Goal: Navigation & Orientation: Go to known website

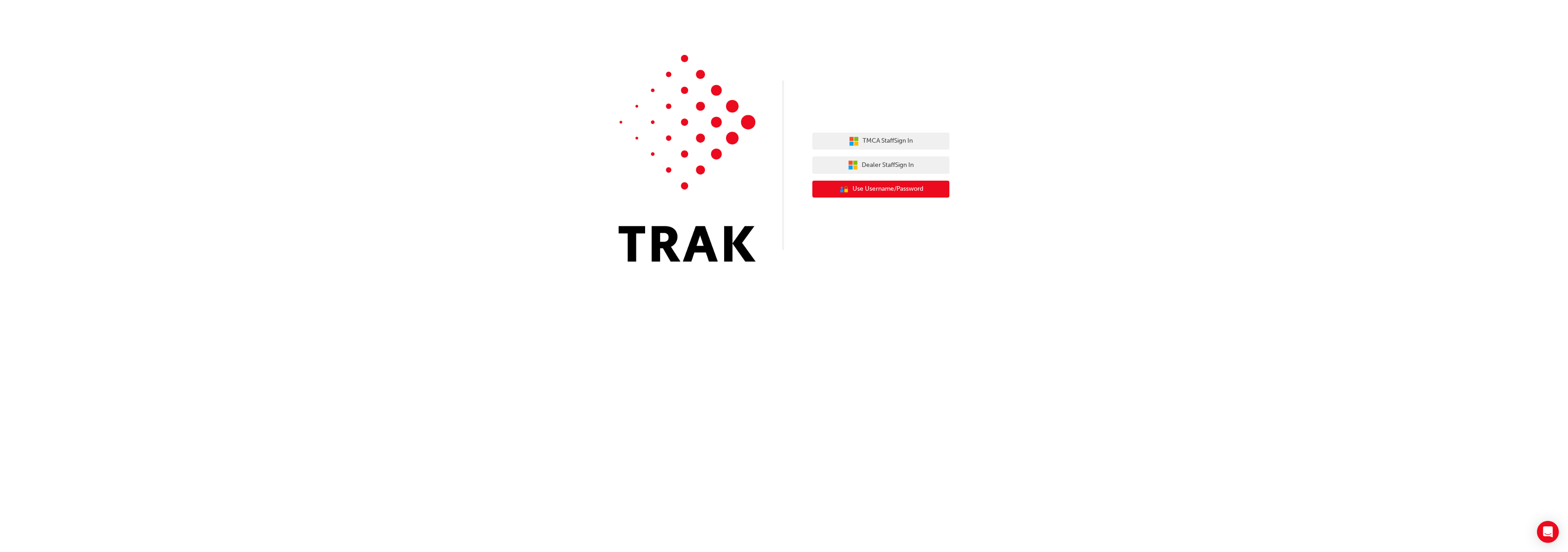
click at [879, 184] on button "User Authentication Icon - Blue Person, Gold Lock Use Username/Password" at bounding box center [880, 189] width 137 height 17
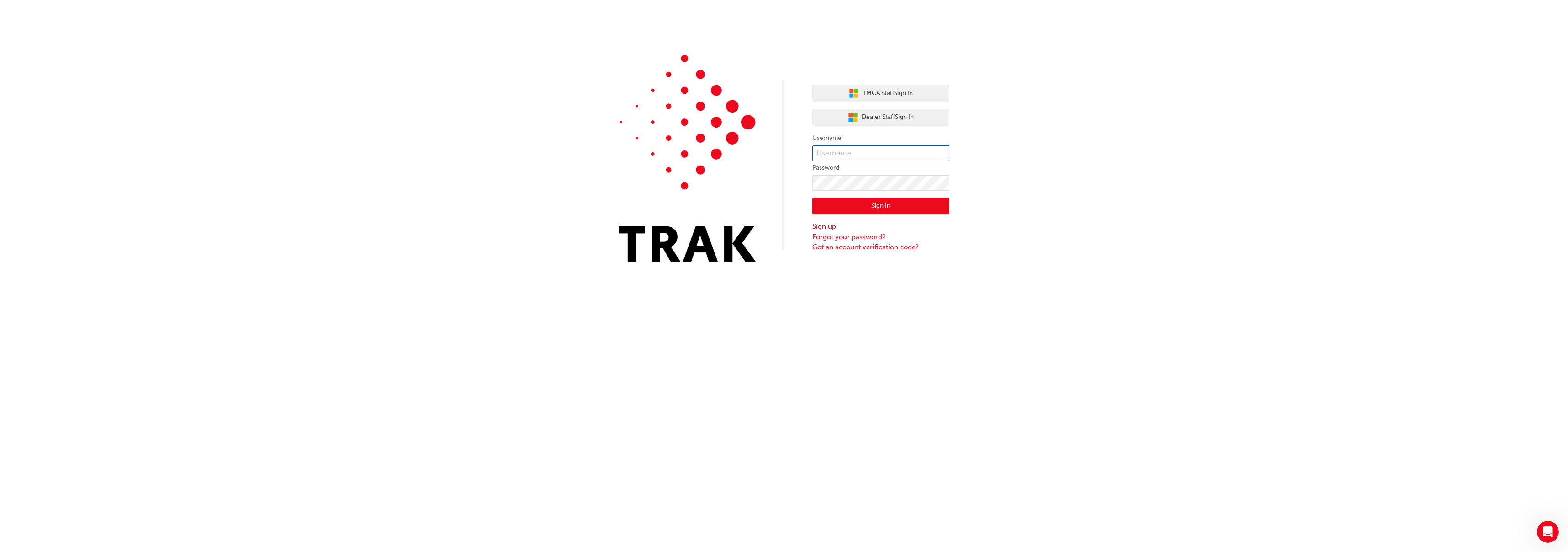
click at [856, 154] on input "text" at bounding box center [880, 153] width 137 height 16
paste input "Tiana .Seminara"
type input "Tiana .Seminara"
click at [725, 199] on img at bounding box center [686, 158] width 137 height 206
click button "Sign In" at bounding box center [880, 206] width 137 height 17
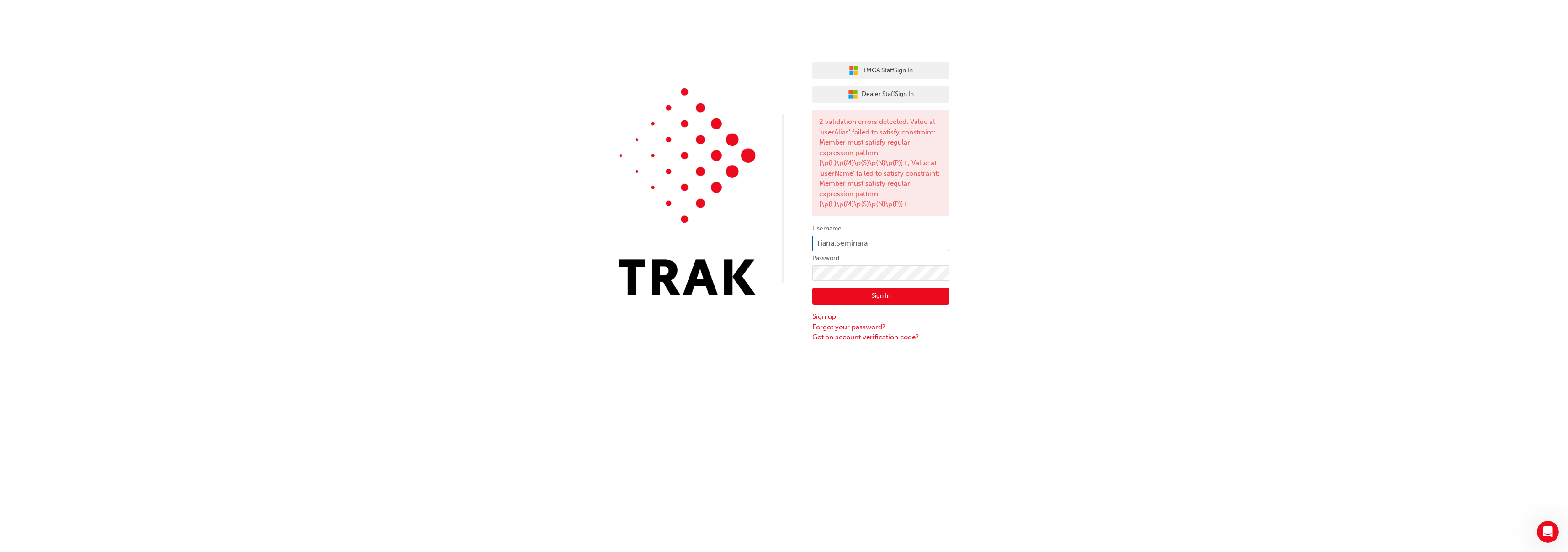
type input "Tiana.Seminara"
click at [848, 297] on button "Sign In" at bounding box center [880, 296] width 137 height 17
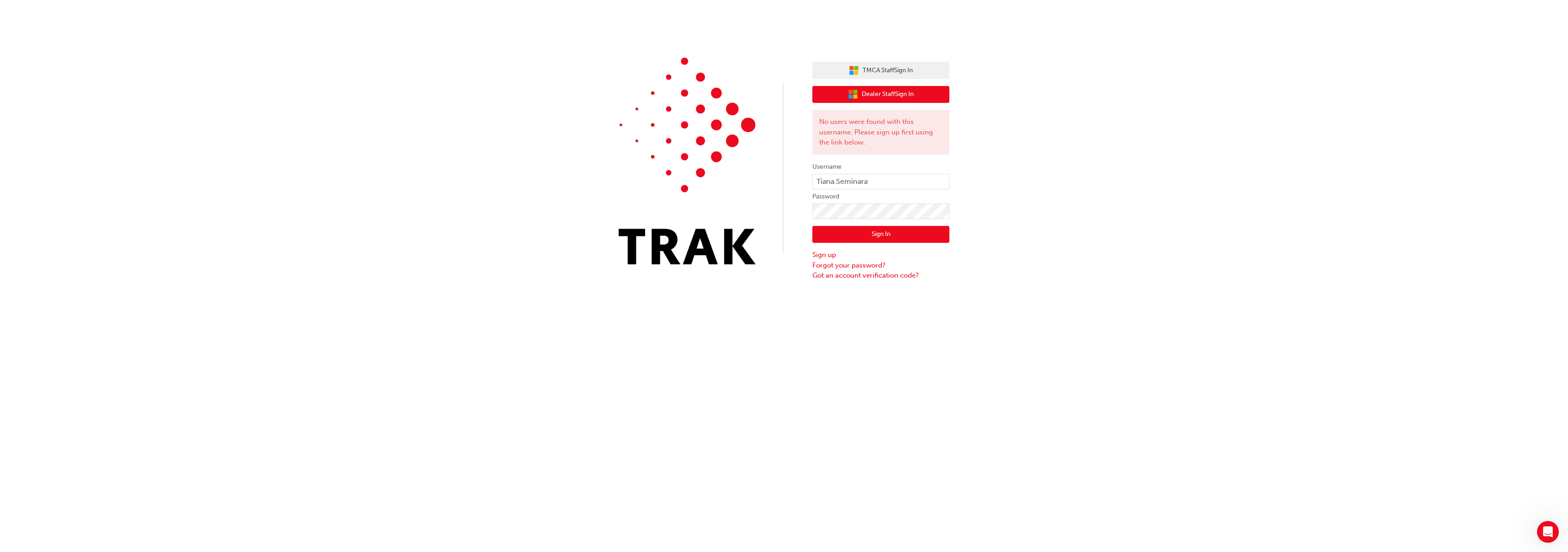
click at [877, 96] on span "Dealer Staff Sign In" at bounding box center [888, 94] width 52 height 11
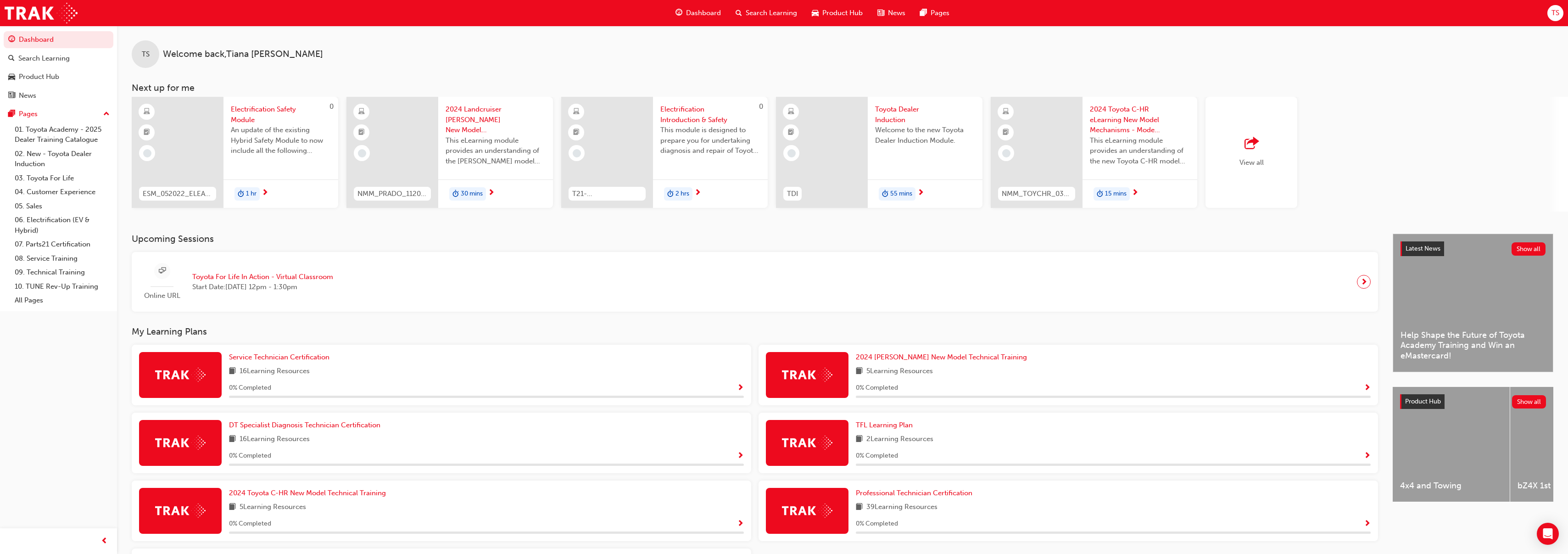
click at [1558, 16] on span "TS" at bounding box center [1555, 13] width 8 height 11
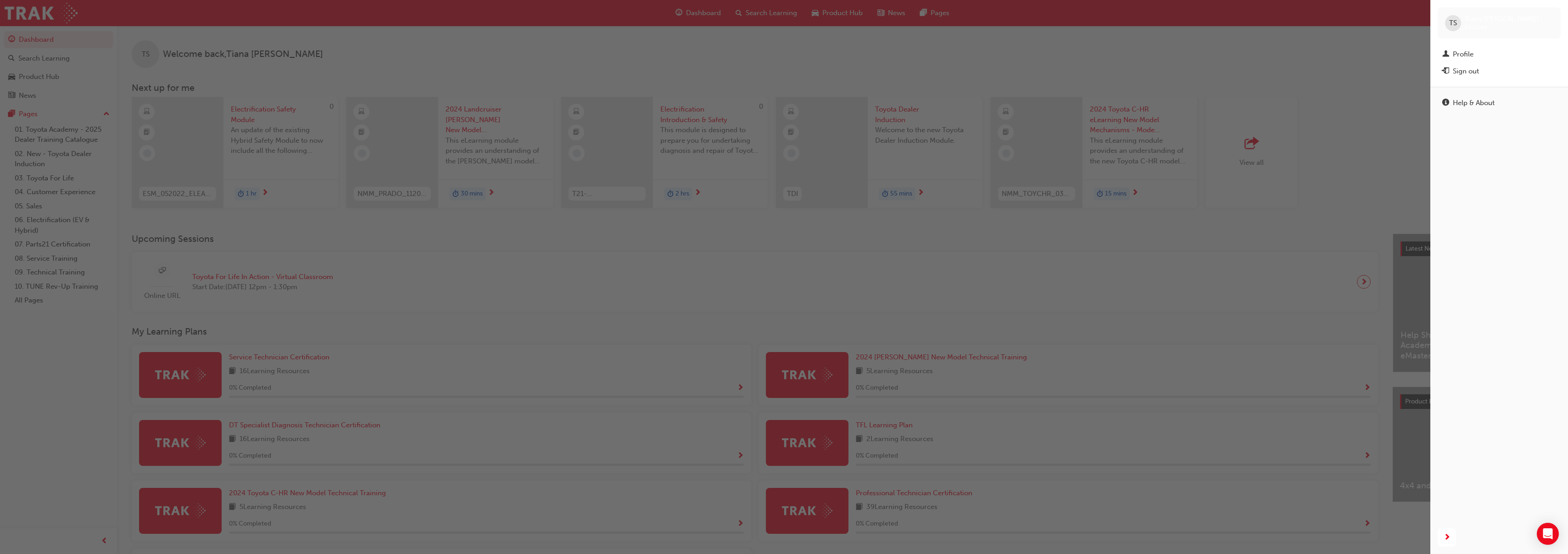
click at [1453, 23] on span "TS" at bounding box center [1453, 23] width 8 height 11
